Goal: Find specific page/section: Find specific page/section

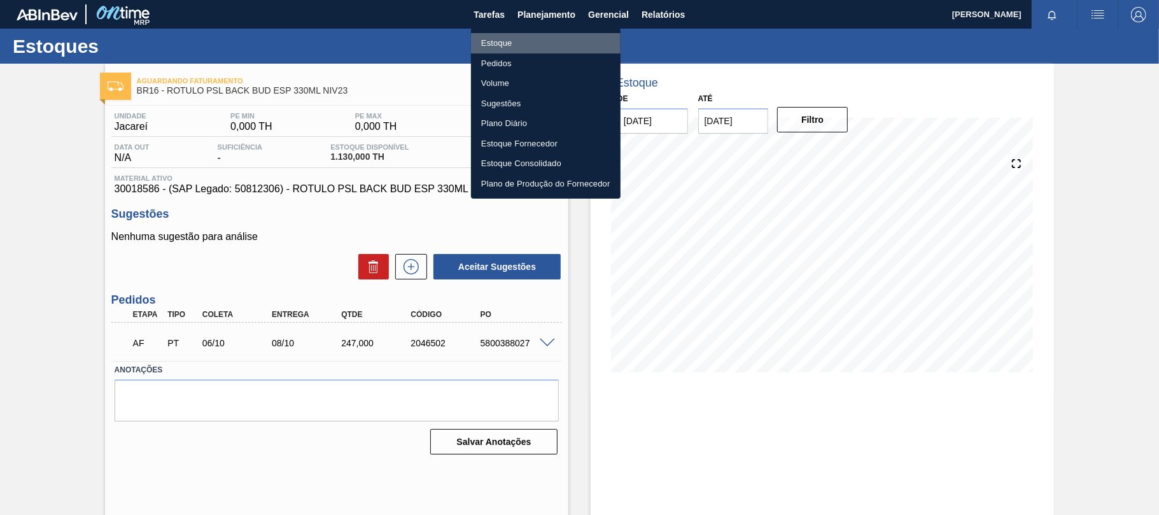
click at [527, 41] on li "Estoque" at bounding box center [546, 43] width 150 height 20
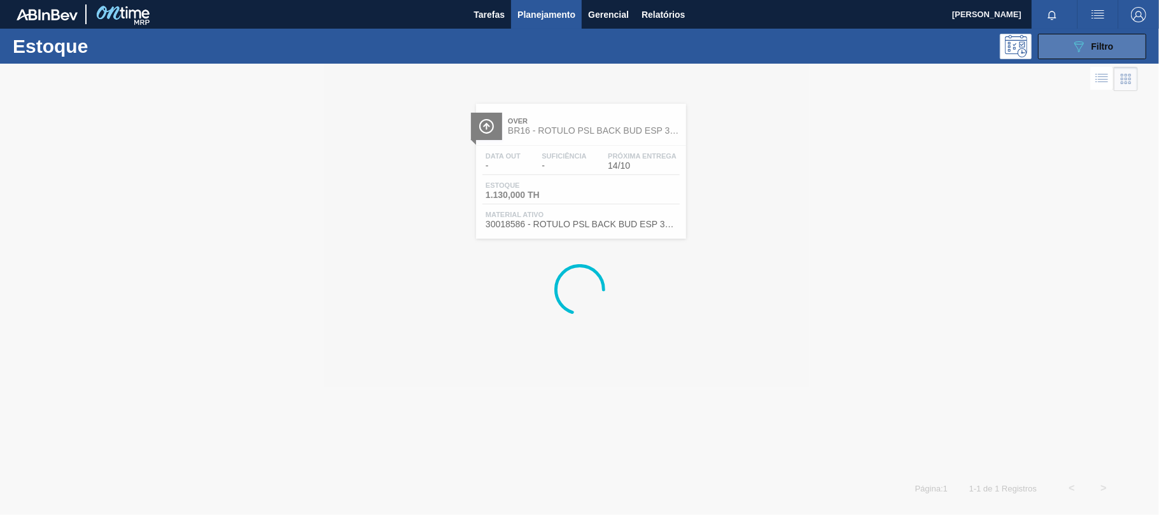
click at [1093, 39] on div "089F7B8B-B2A5-4AFE-B5C0-19BA573D28AC Filtro" at bounding box center [1092, 46] width 43 height 15
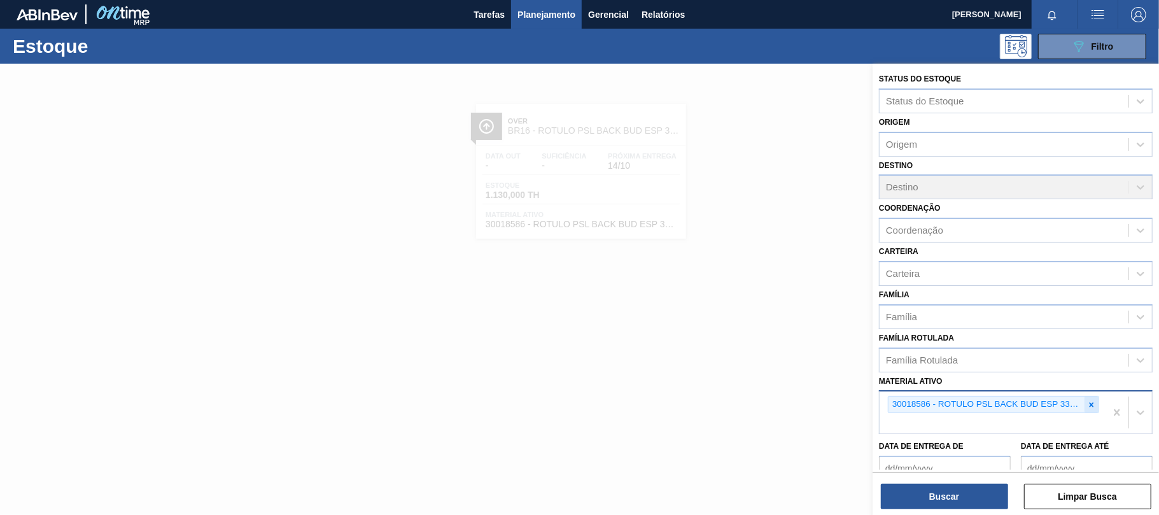
click at [1093, 403] on icon at bounding box center [1091, 404] width 9 height 9
paste ativo "30031883"
type ativo "30031883"
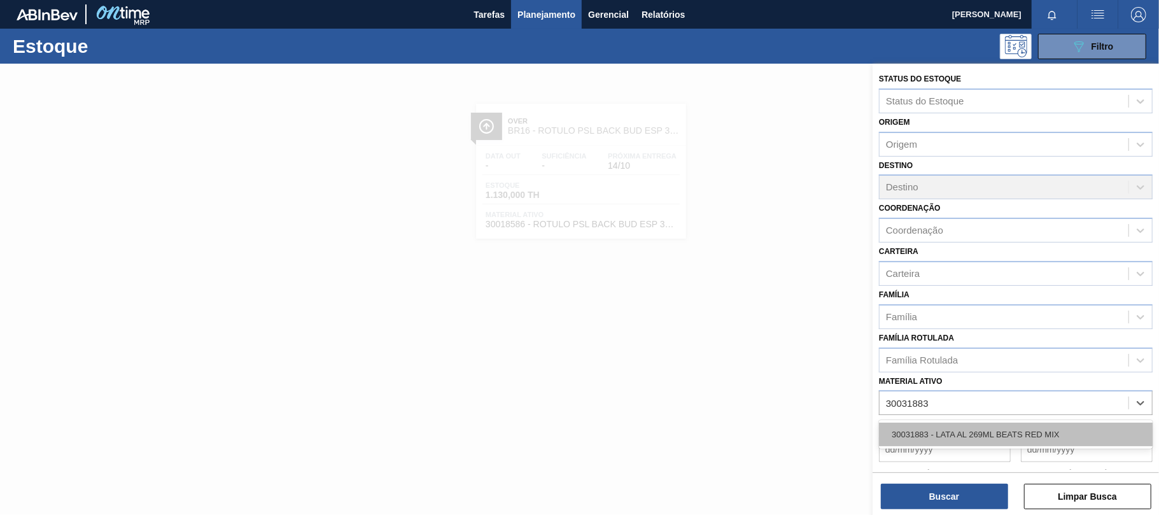
click at [985, 433] on div "30031883 - LATA AL 269ML BEATS RED MIX" at bounding box center [1016, 435] width 274 height 24
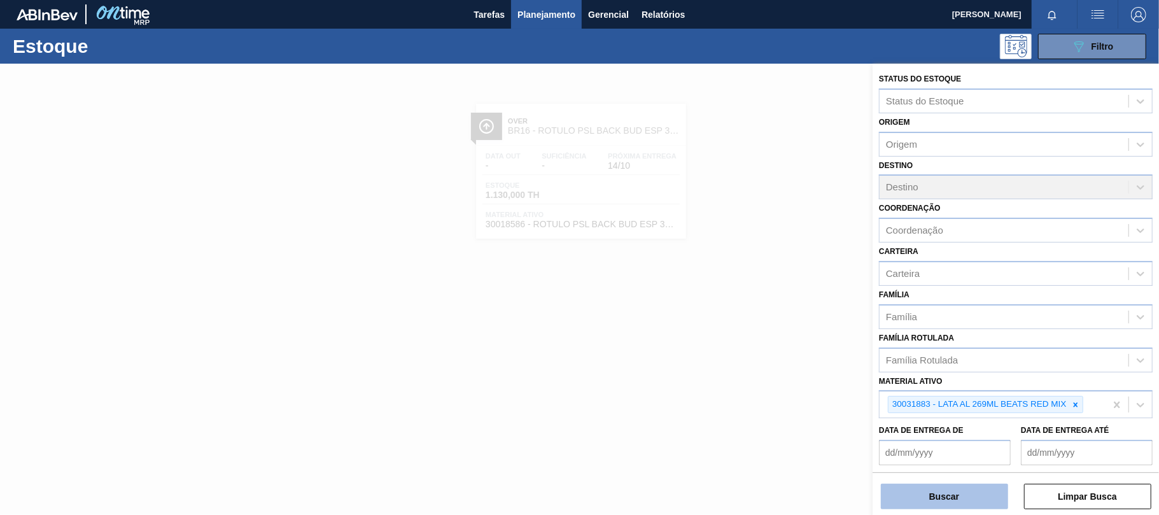
click at [943, 505] on button "Buscar" at bounding box center [944, 496] width 127 height 25
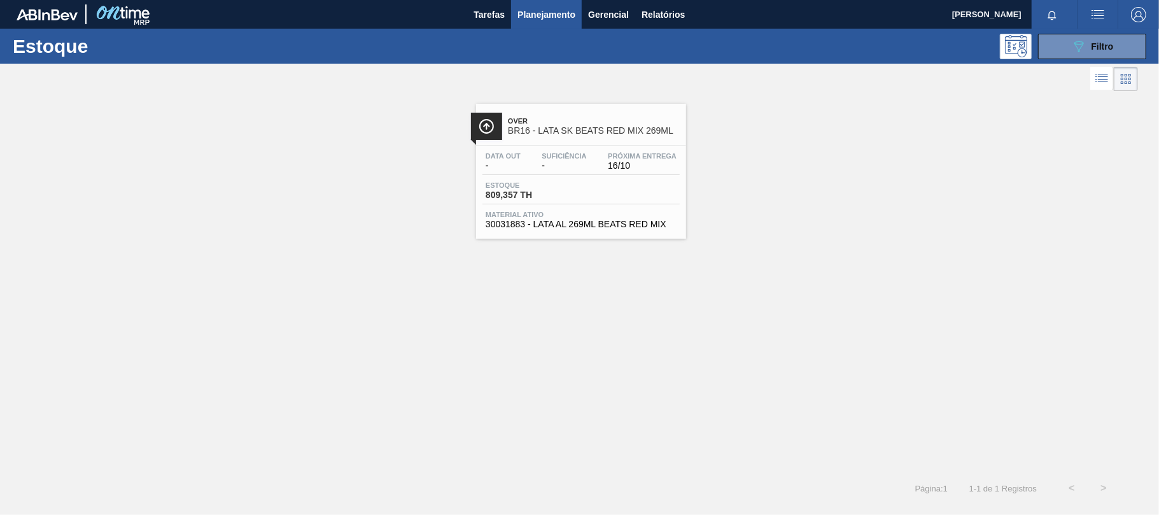
click at [601, 210] on div "Data out - Suficiência - Próxima Entrega 16/10 Estoque 809,357 TH Material ativ…" at bounding box center [581, 189] width 210 height 87
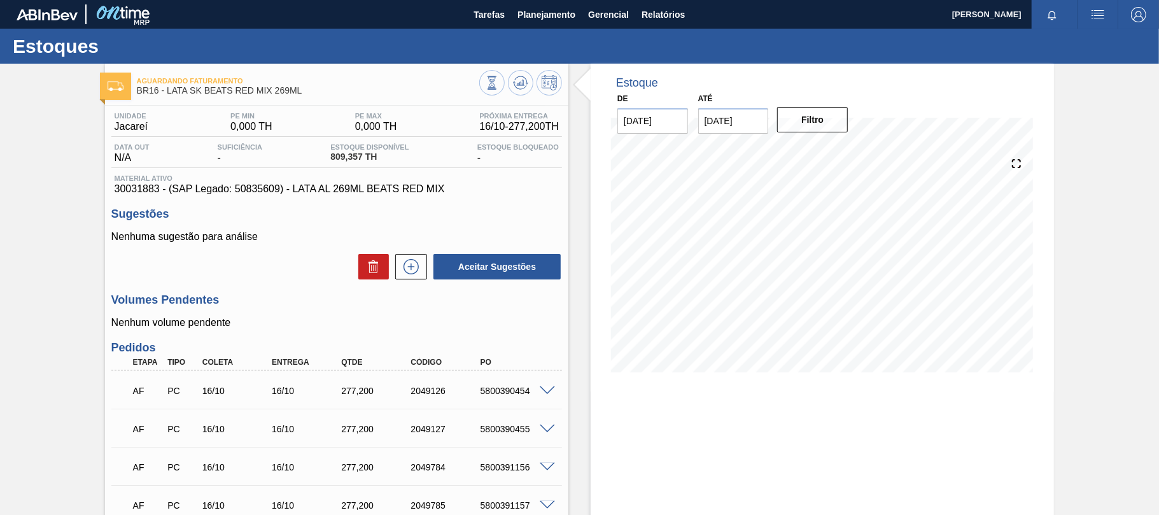
scroll to position [85, 0]
